Goal: Information Seeking & Learning: Check status

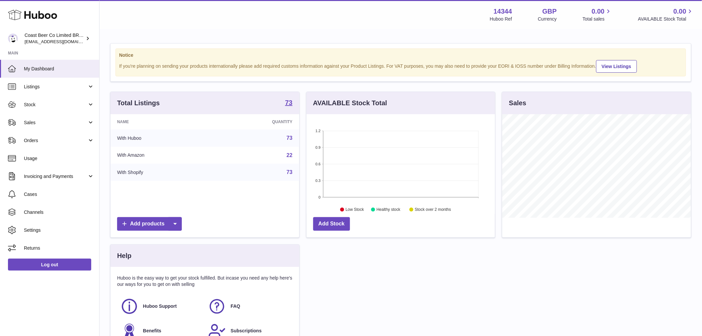
scroll to position [104, 189]
click at [42, 121] on span "Sales" at bounding box center [55, 122] width 63 height 6
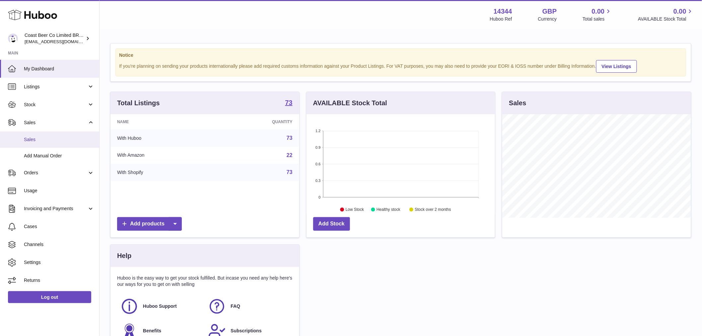
click at [46, 133] on link "Sales" at bounding box center [49, 139] width 99 height 16
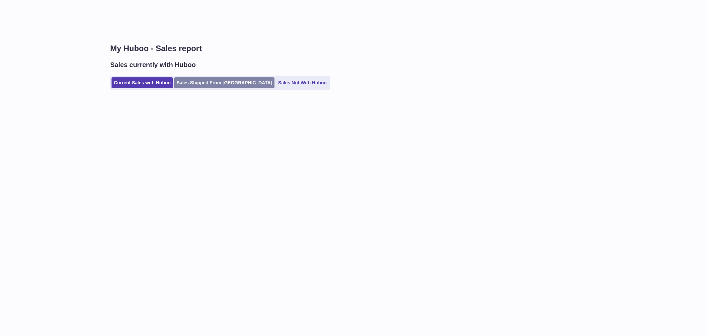
click at [209, 79] on link "Sales Shipped From Huboo" at bounding box center [224, 82] width 100 height 11
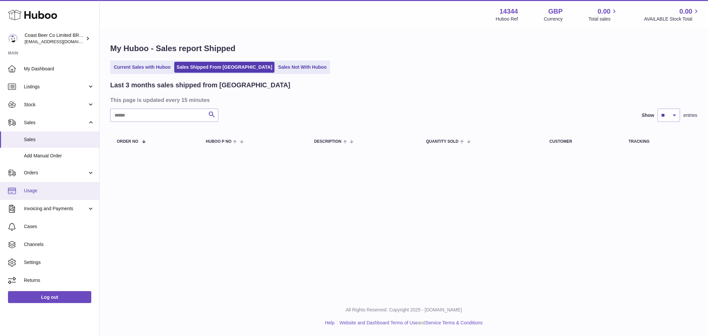
click at [68, 192] on span "Usage" at bounding box center [59, 191] width 70 height 6
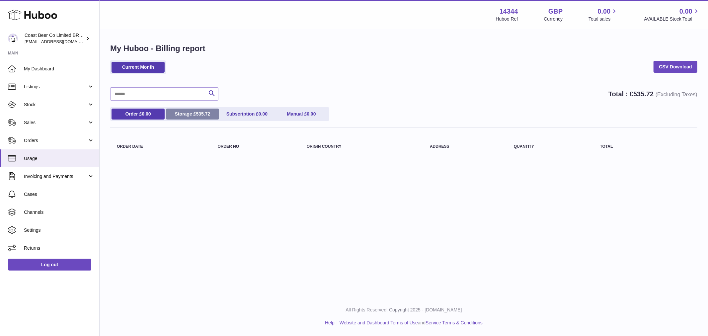
click at [201, 112] on span "535.72" at bounding box center [203, 113] width 14 height 5
